Goal: Browse casually: Explore the website without a specific task or goal

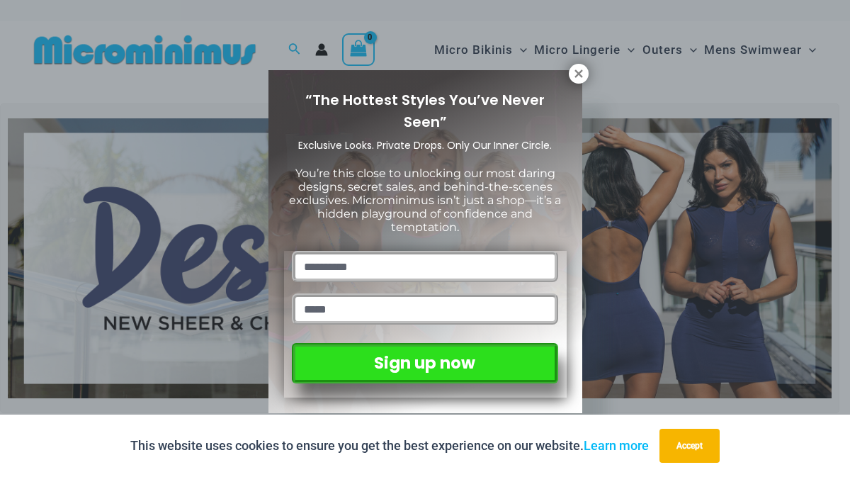
click at [579, 77] on icon at bounding box center [579, 73] width 13 height 13
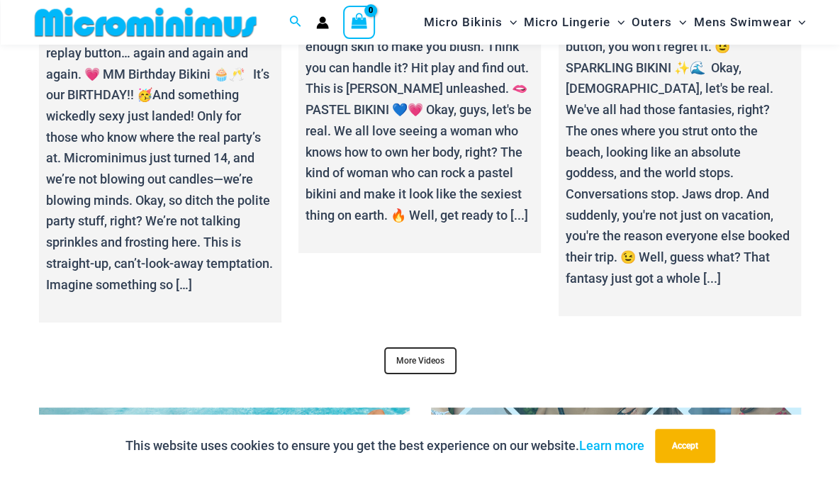
scroll to position [5089, 0]
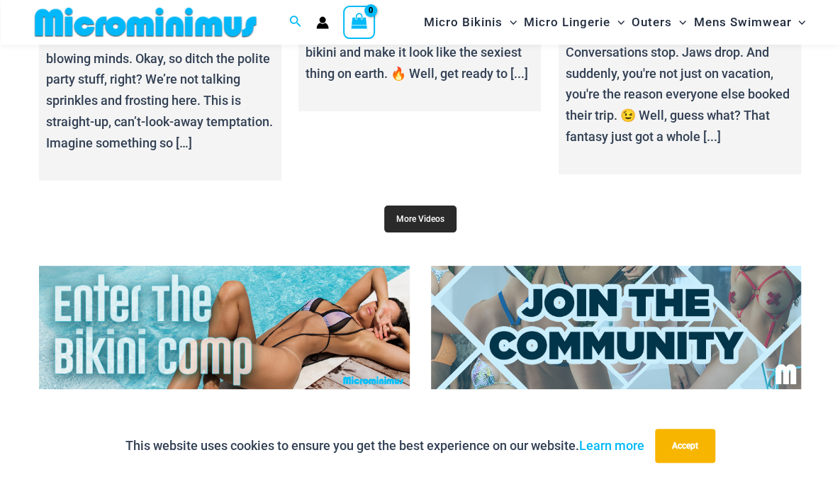
click at [437, 223] on link "More Videos" at bounding box center [420, 218] width 72 height 27
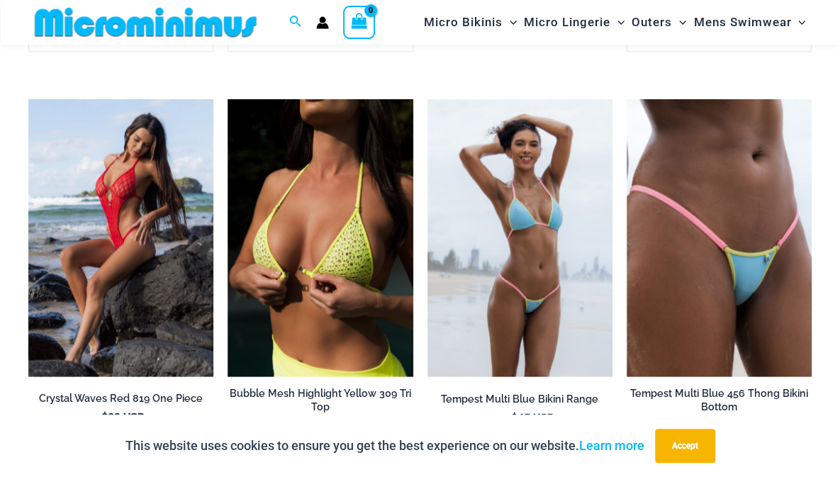
scroll to position [3915, 0]
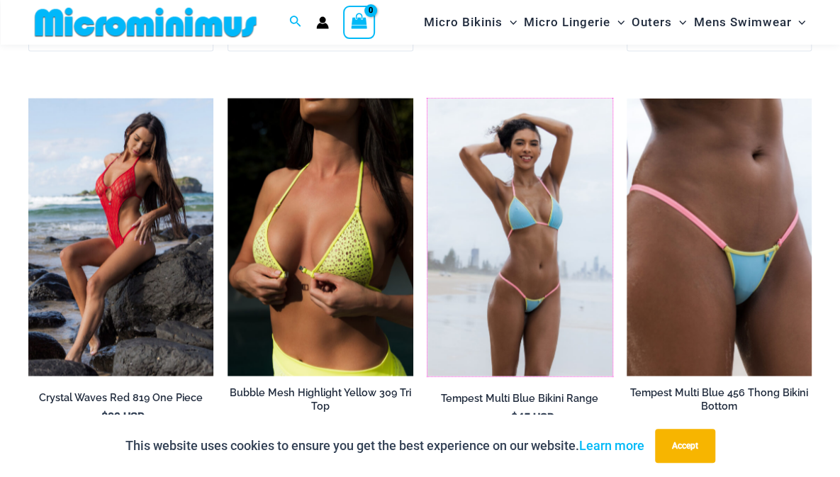
click at [427, 98] on img at bounding box center [427, 98] width 0 height 0
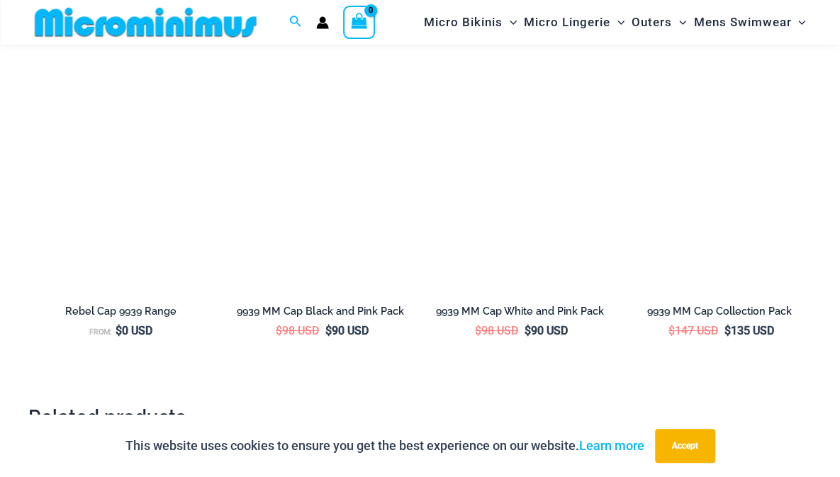
scroll to position [2133, 0]
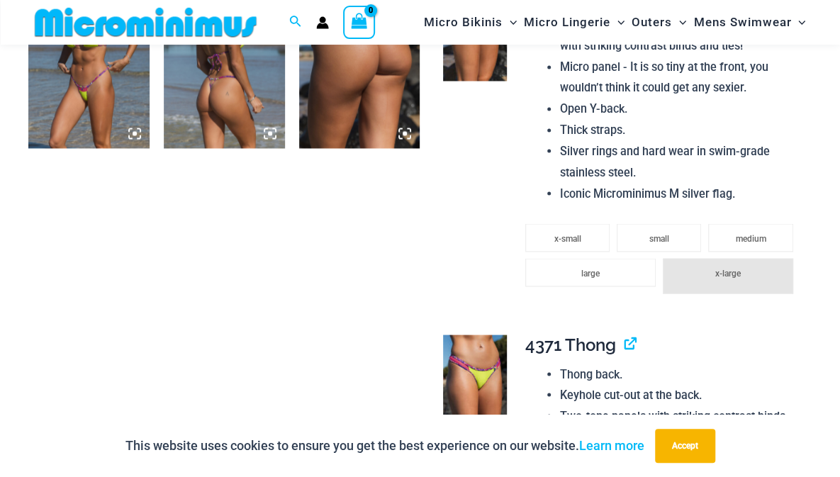
scroll to position [1114, 0]
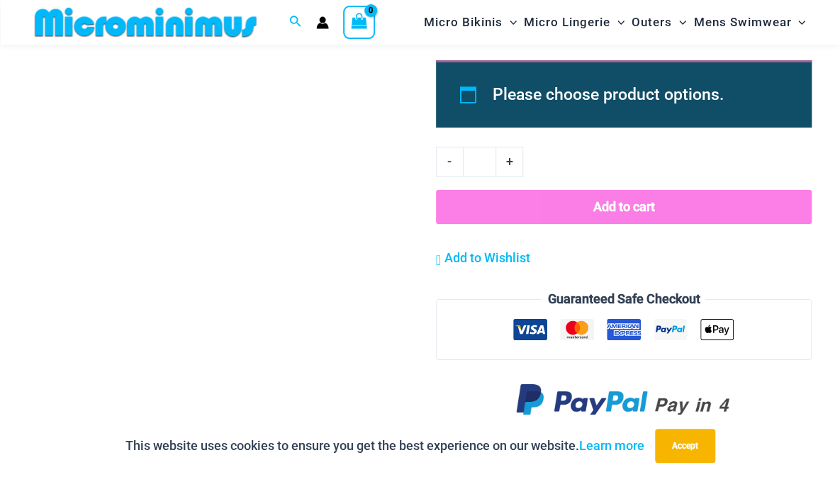
scroll to position [2407, 0]
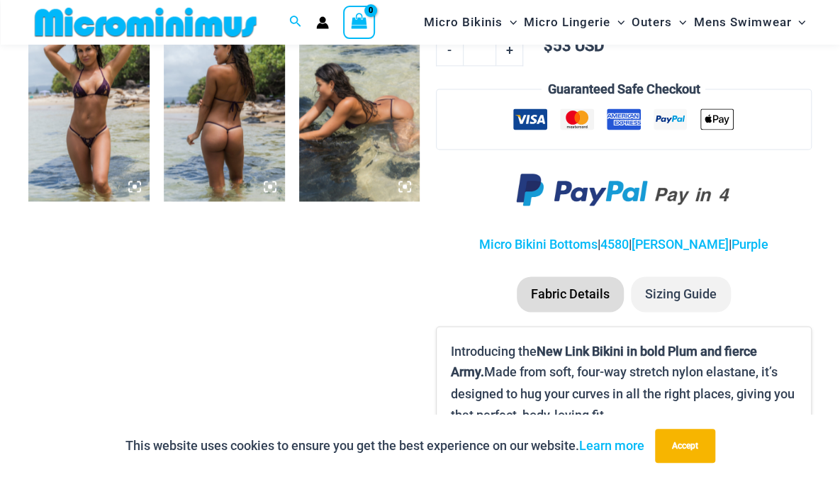
scroll to position [866, 0]
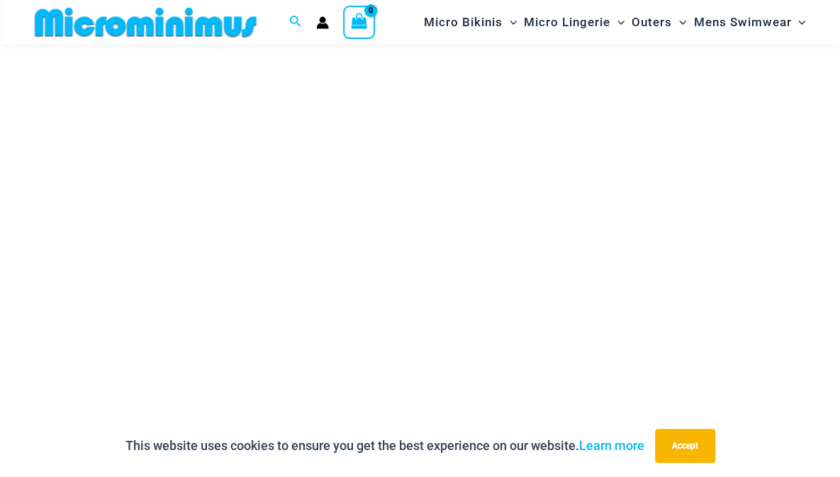
scroll to position [201, 0]
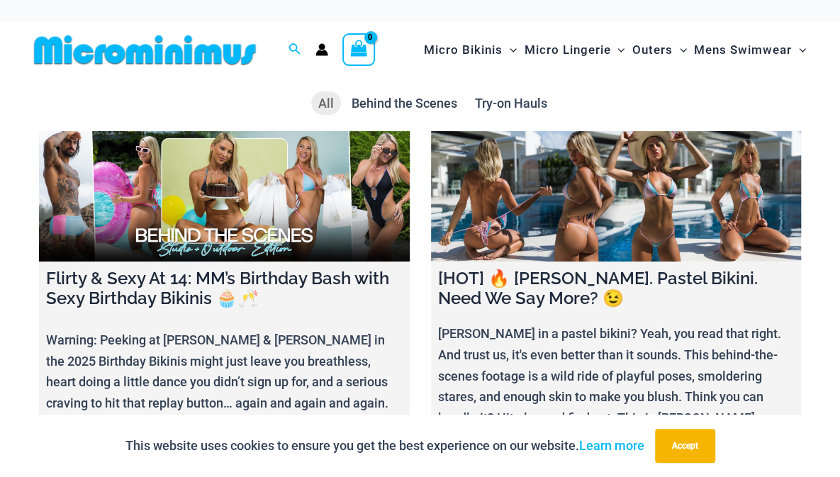
click at [533, 101] on span "Try-on Hauls" at bounding box center [511, 103] width 72 height 15
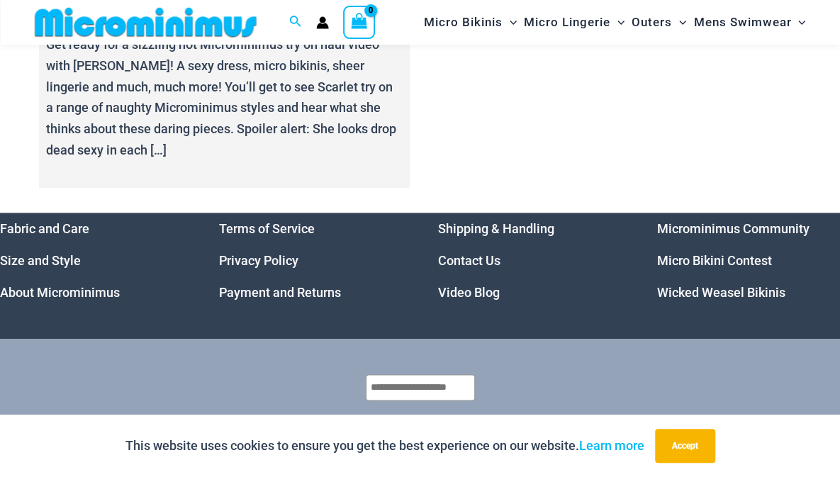
scroll to position [792, 0]
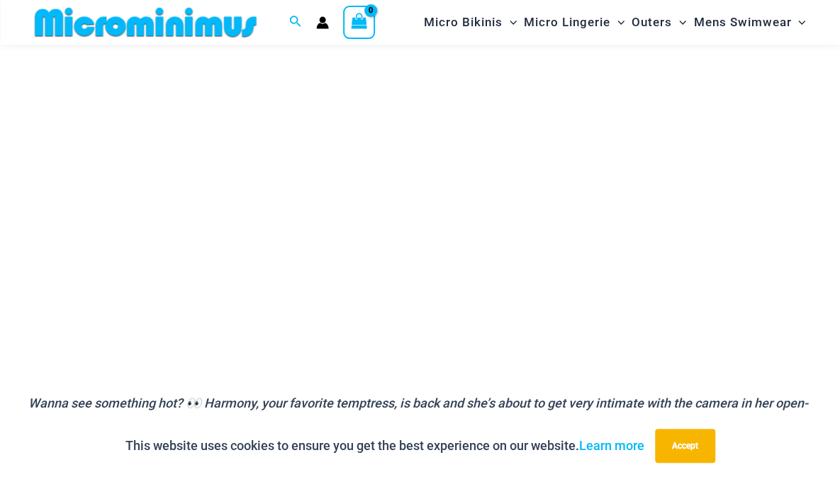
scroll to position [276, 0]
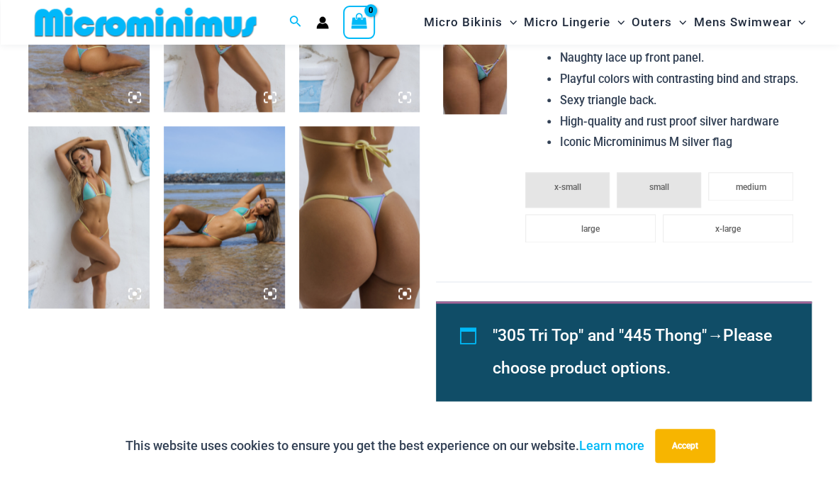
scroll to position [761, 0]
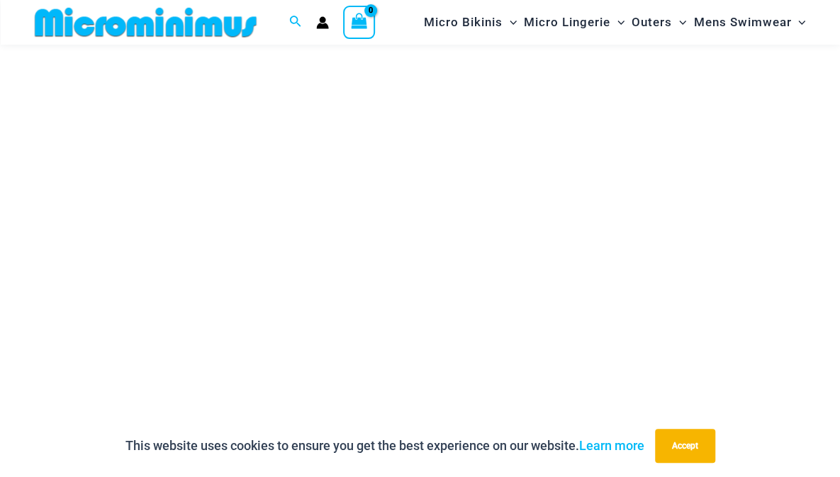
scroll to position [217, 0]
click at [257, 417] on div "This website uses cookies to ensure you get the best experience on our website.…" at bounding box center [420, 446] width 840 height 62
click at [271, 419] on div "This website uses cookies to ensure you get the best experience on our website.…" at bounding box center [420, 446] width 840 height 62
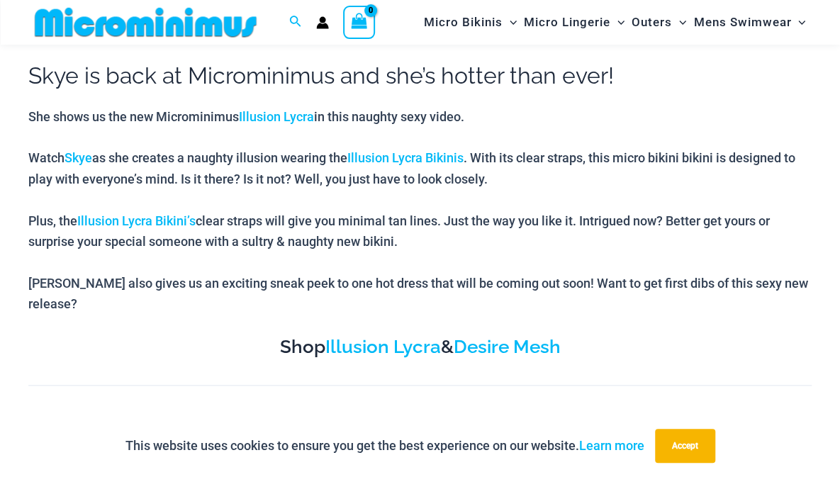
scroll to position [607, 0]
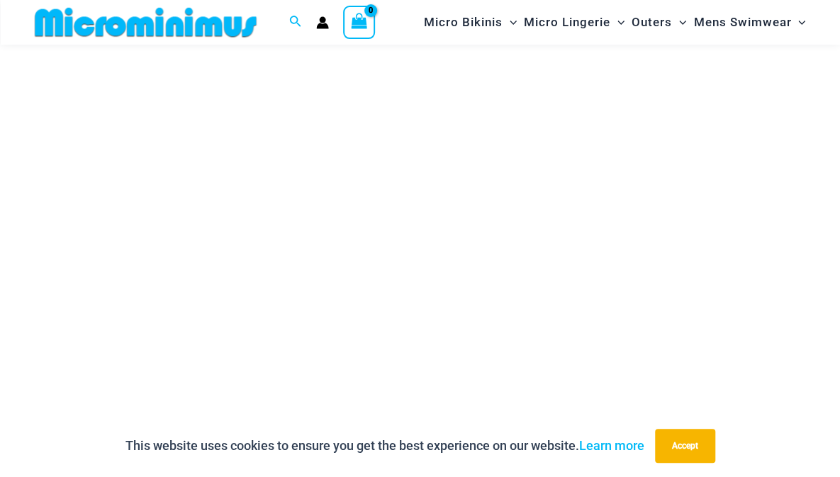
scroll to position [281, 0]
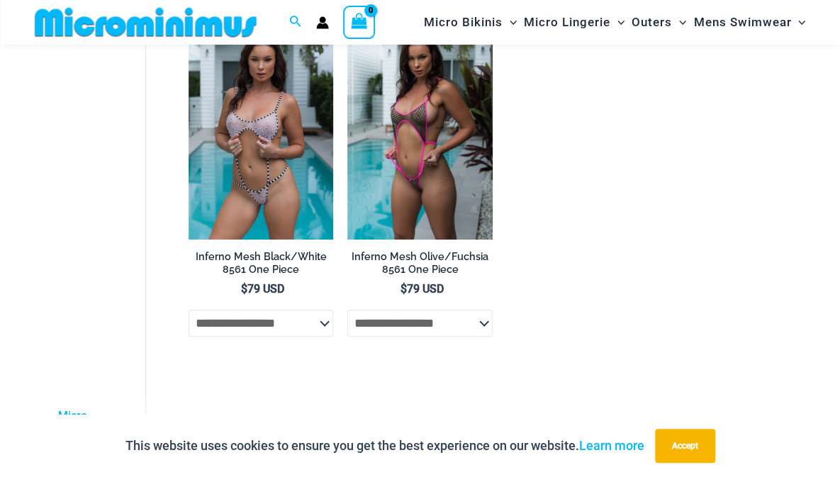
scroll to position [136, 0]
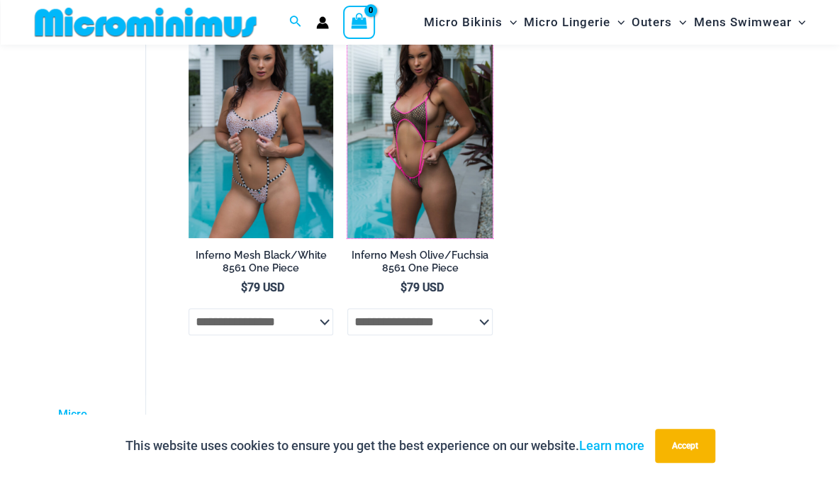
click at [347, 21] on img at bounding box center [347, 21] width 0 height 0
